Goal: Task Accomplishment & Management: Use online tool/utility

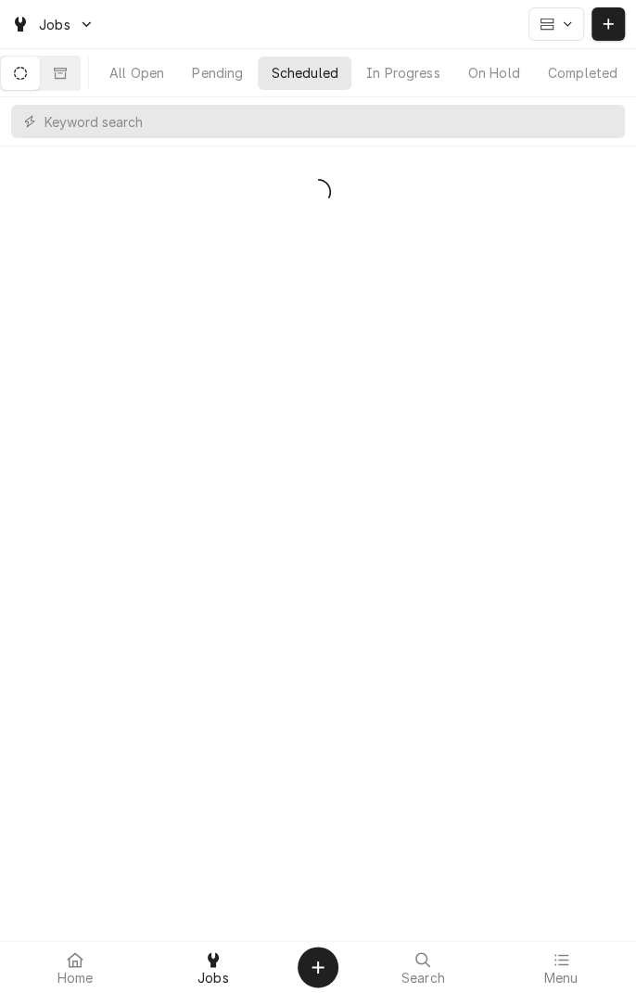
click at [217, 977] on span "Jobs" at bounding box center [214, 978] width 32 height 15
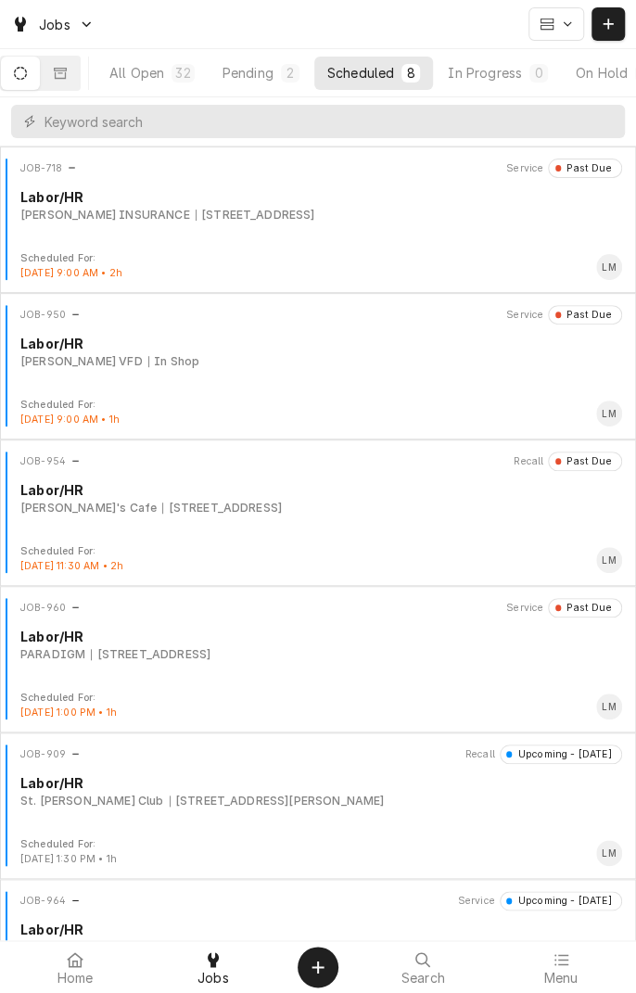
click at [208, 503] on div "[STREET_ADDRESS]" at bounding box center [222, 508] width 120 height 17
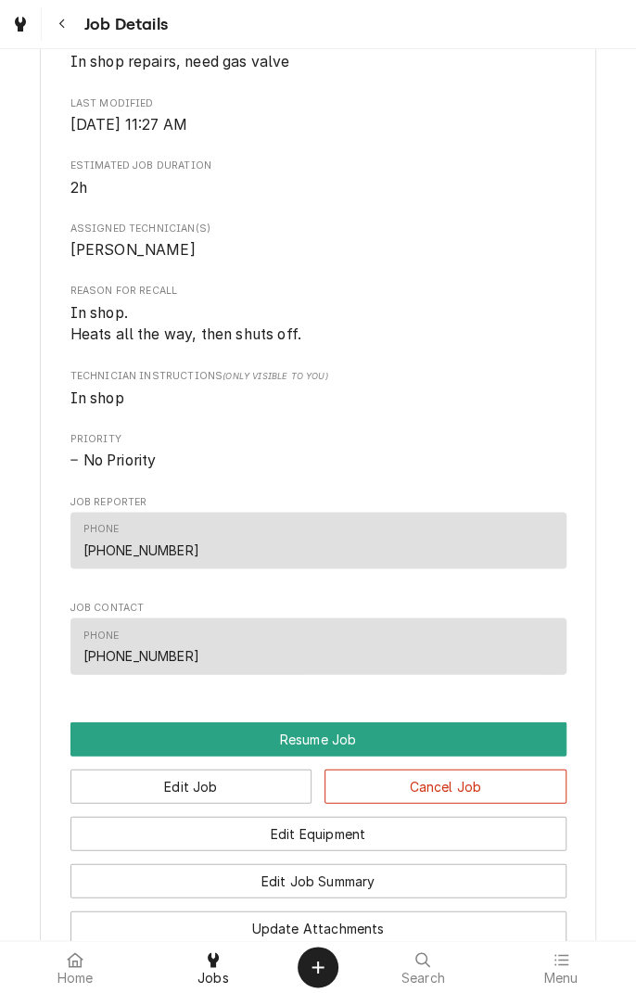
scroll to position [818, 0]
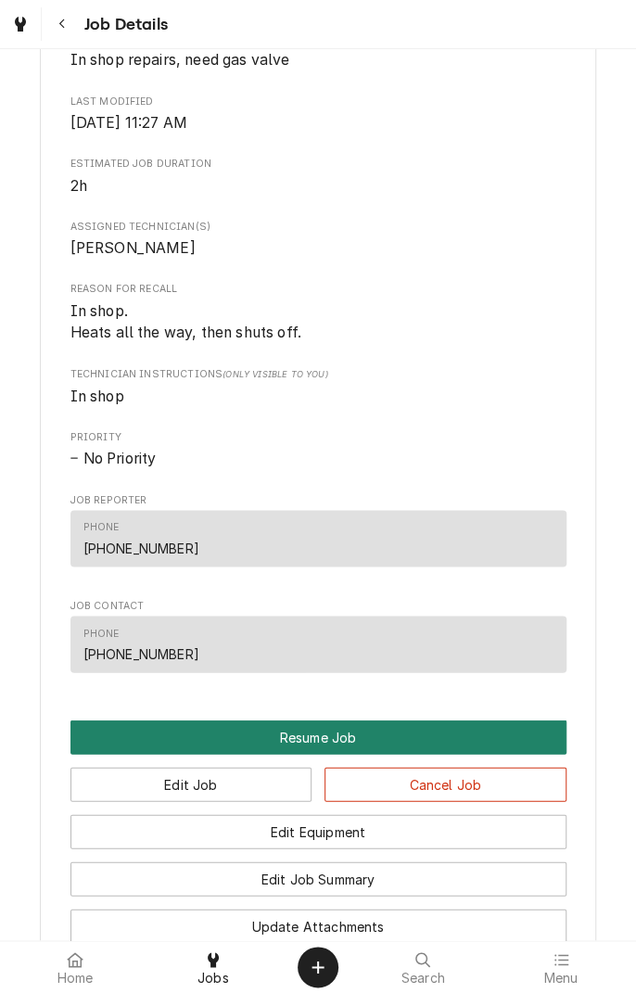
click at [323, 754] on button "Resume Job" at bounding box center [318, 737] width 496 height 34
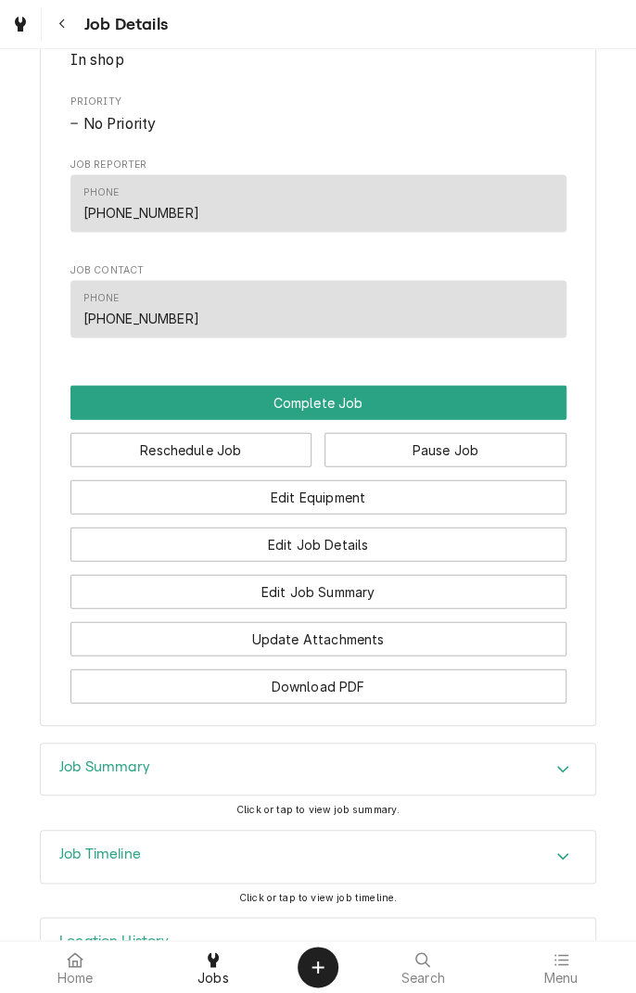
scroll to position [1176, 0]
